Goal: Transaction & Acquisition: Obtain resource

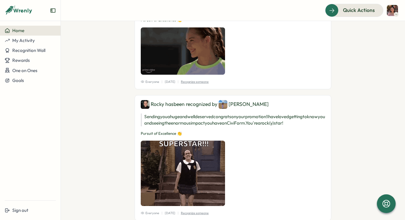
scroll to position [2219, 0]
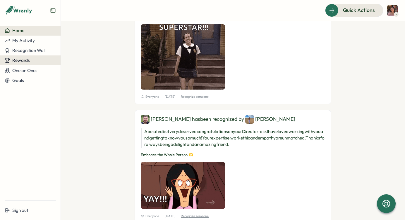
click at [36, 61] on div "Rewards" at bounding box center [30, 60] width 51 height 5
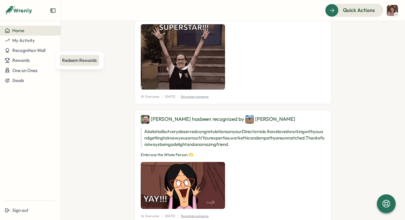
click at [74, 61] on div "Redeem Rewards" at bounding box center [79, 60] width 35 height 6
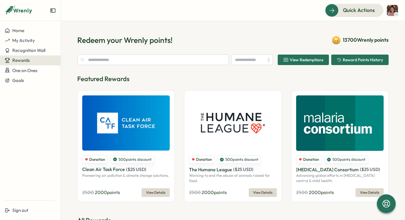
type input "**********"
click at [243, 60] on input "**********" at bounding box center [252, 60] width 42 height 11
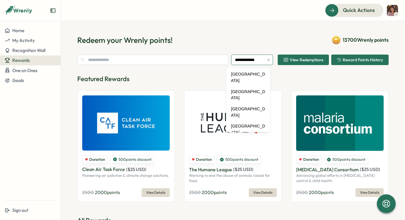
scroll to position [2736, 0]
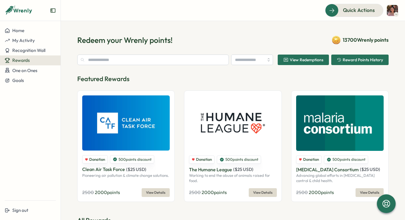
click at [241, 58] on input "search" at bounding box center [252, 60] width 42 height 11
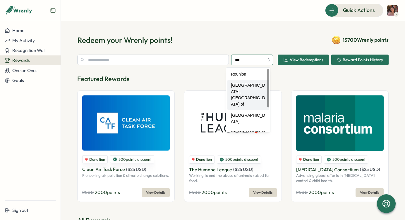
scroll to position [40, 0]
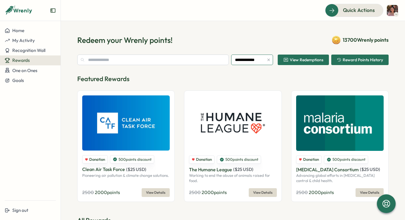
type input "**********"
click at [300, 65] on span "View Redemptions" at bounding box center [303, 60] width 40 height 10
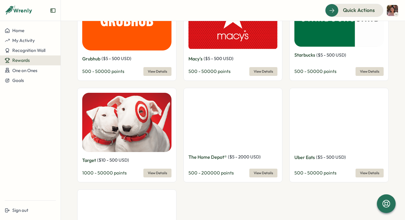
scroll to position [412, 0]
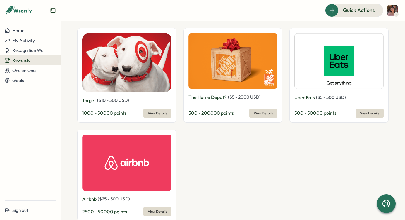
click at [331, 68] on img at bounding box center [338, 61] width 89 height 56
click at [326, 70] on img at bounding box center [338, 61] width 89 height 56
click at [360, 109] on span "View Details" at bounding box center [369, 113] width 19 height 8
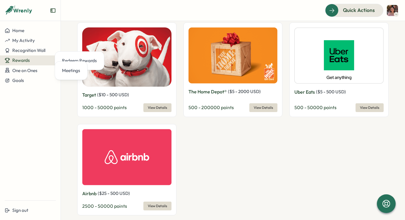
scroll to position [390, 0]
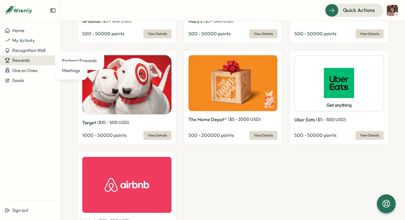
click at [177, 31] on div "[DOMAIN_NAME] ( $ 5 - 2000 USD ) 500 - 200000 points View Details Apple ( $ 5 -…" at bounding box center [232, 47] width 311 height 394
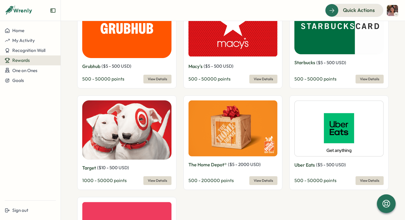
scroll to position [354, 0]
